Goal: Transaction & Acquisition: Purchase product/service

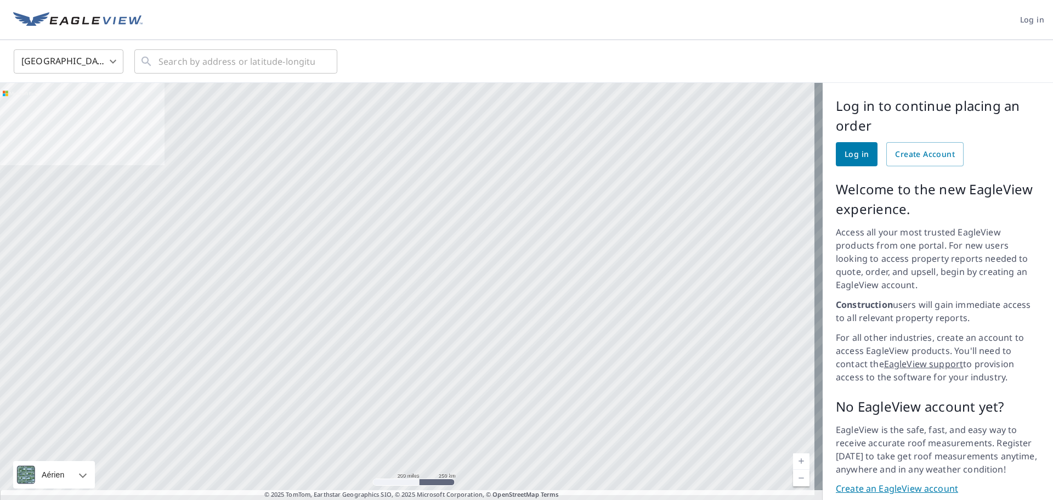
click at [78, 68] on body "Log in [GEOGRAPHIC_DATA] US ​ ​ Aérien Route Carte routière standard Aérien Vue…" at bounding box center [526, 250] width 1053 height 500
click at [76, 108] on li "[GEOGRAPHIC_DATA]" at bounding box center [69, 111] width 110 height 20
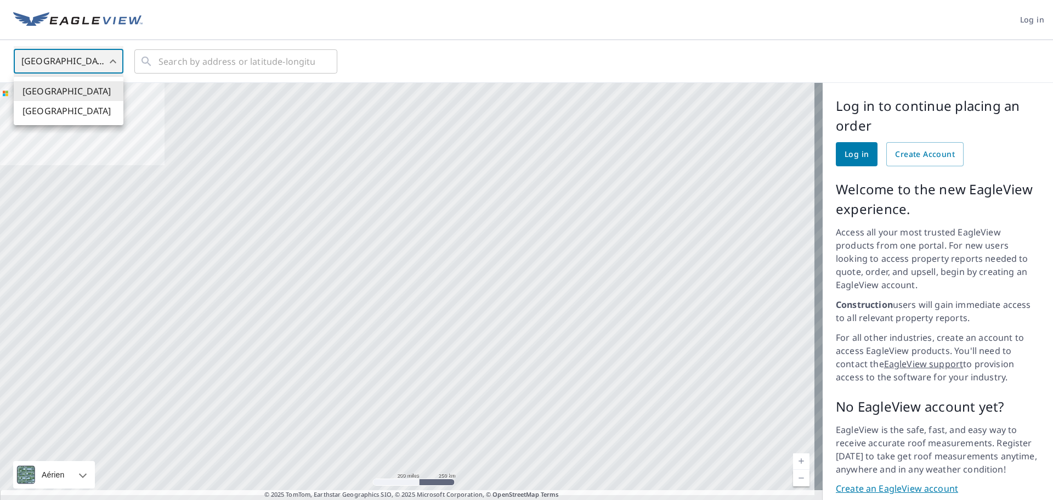
type input "CA"
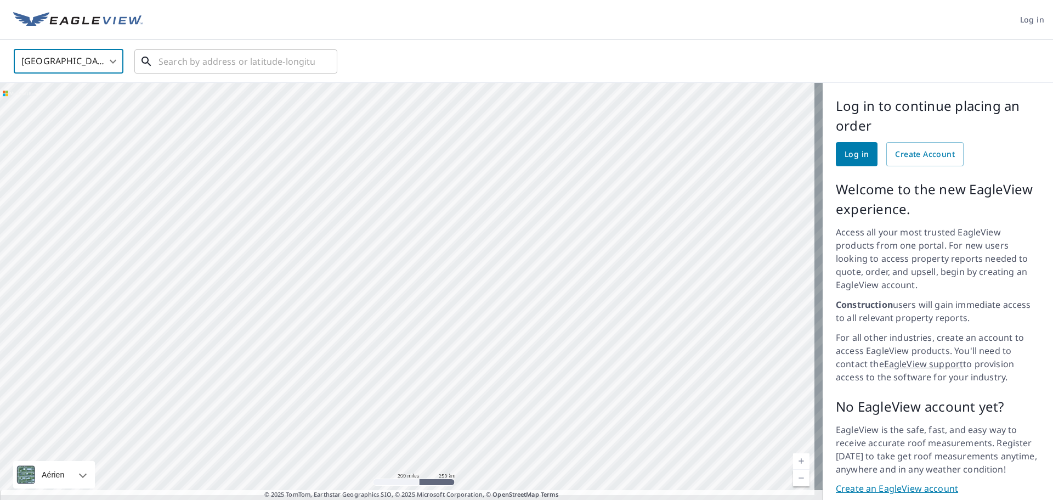
click at [235, 66] on input "text" at bounding box center [237, 61] width 156 height 31
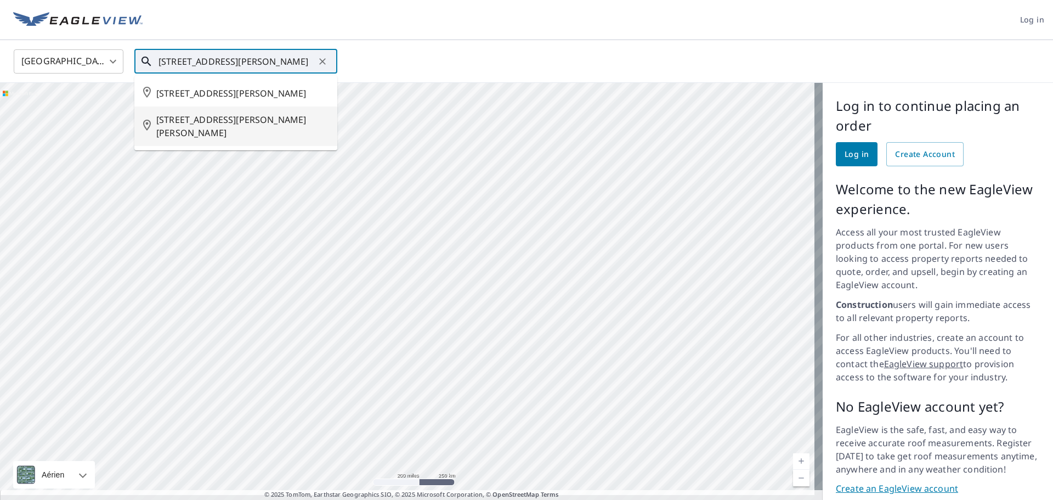
click at [249, 134] on span "[STREET_ADDRESS][PERSON_NAME][PERSON_NAME]" at bounding box center [242, 126] width 172 height 26
type input "[STREET_ADDRESS][PERSON_NAME][PERSON_NAME]"
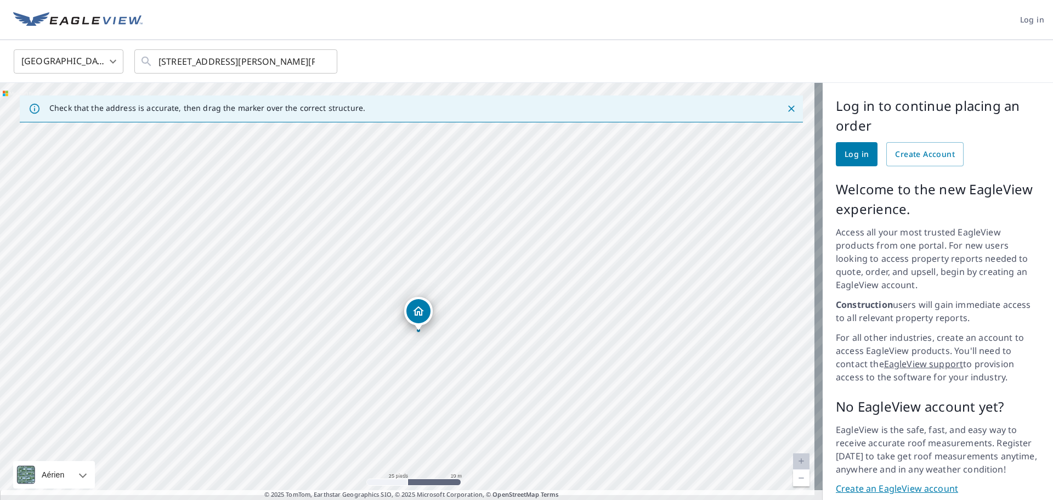
drag, startPoint x: 516, startPoint y: 300, endPoint x: 521, endPoint y: 191, distance: 108.7
click at [521, 191] on div "1035 [PERSON_NAME] [PERSON_NAME] MINES QC G6G2A9" at bounding box center [411, 295] width 823 height 425
drag, startPoint x: 433, startPoint y: 241, endPoint x: 442, endPoint y: 258, distance: 19.4
click at [438, 252] on div "1035 [PERSON_NAME] [PERSON_NAME] MINES QC G6G2A9" at bounding box center [411, 295] width 823 height 425
click at [407, 229] on div "Dropped pin, building 1, Residential property, 1035 LABBÉ THETFORD MINES QC G6G…" at bounding box center [406, 219] width 24 height 24
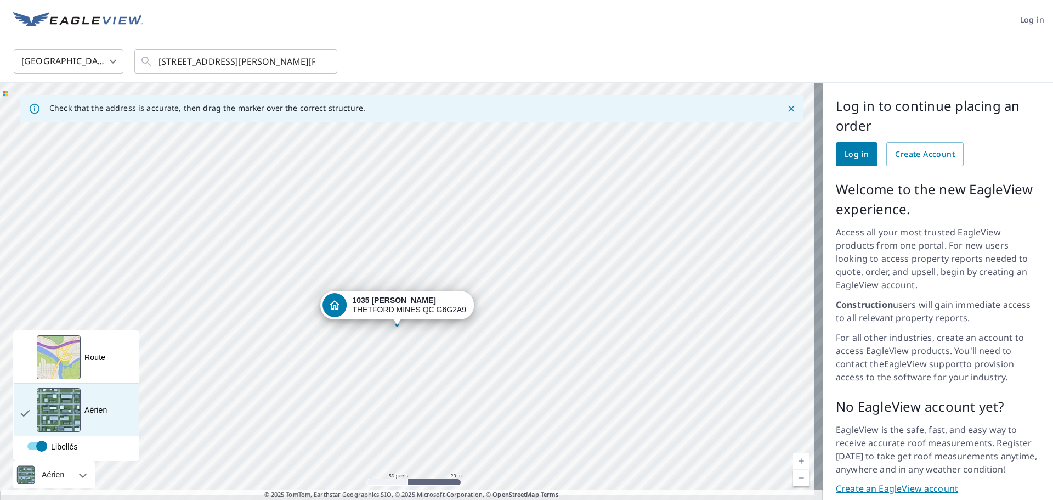
click at [89, 407] on div "Aérien Vue détaillée du dessus" at bounding box center [76, 409] width 125 height 53
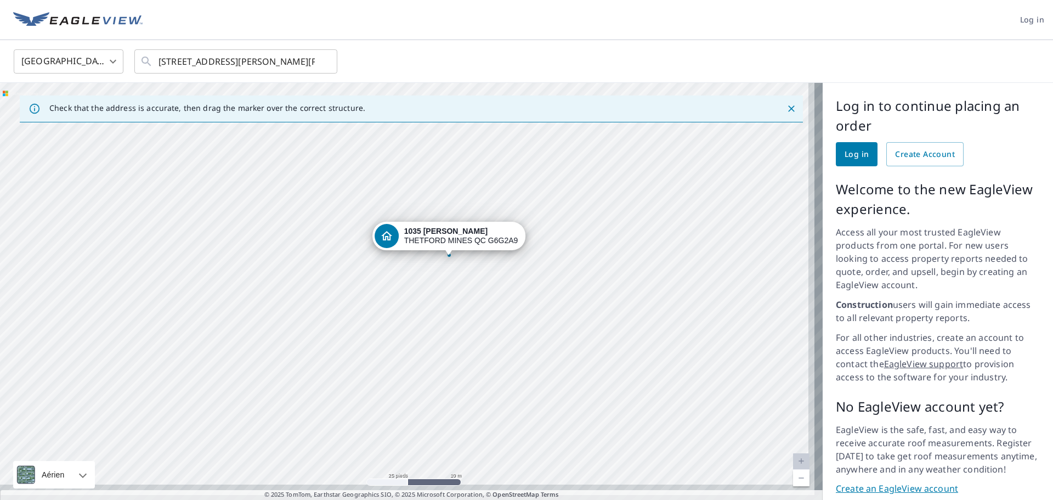
drag, startPoint x: 473, startPoint y: 359, endPoint x: 425, endPoint y: 309, distance: 69.1
click at [425, 309] on div "1035 [PERSON_NAME] [PERSON_NAME] MINES QC G6G2A9" at bounding box center [411, 295] width 823 height 425
